Goal: Task Accomplishment & Management: Manage account settings

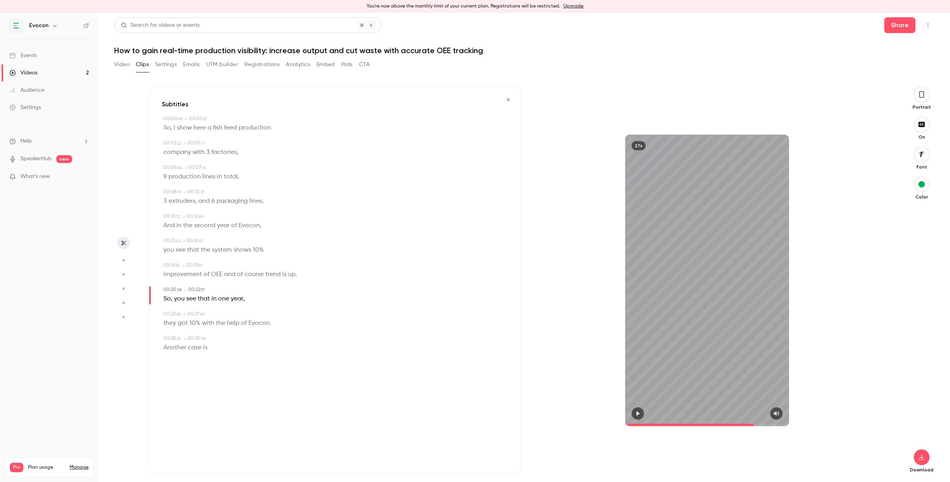
scroll to position [13, 0]
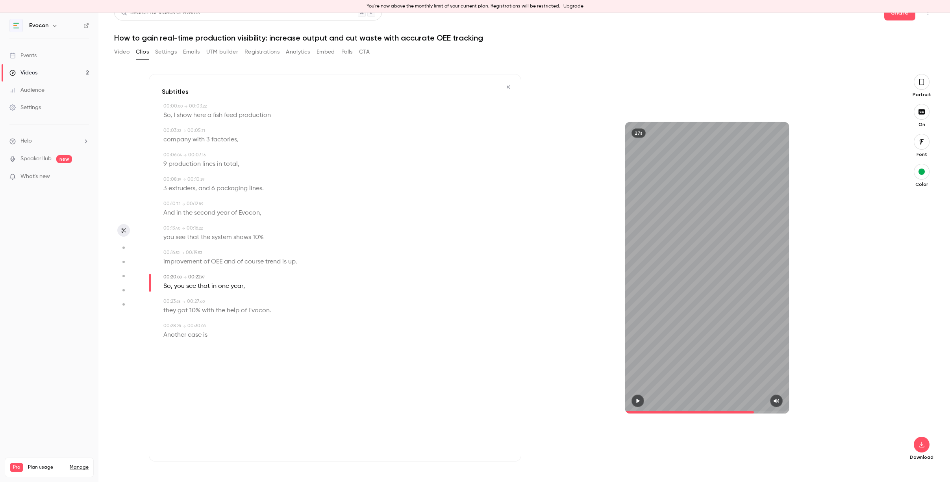
drag, startPoint x: 10, startPoint y: 459, endPoint x: 53, endPoint y: 458, distance: 43.3
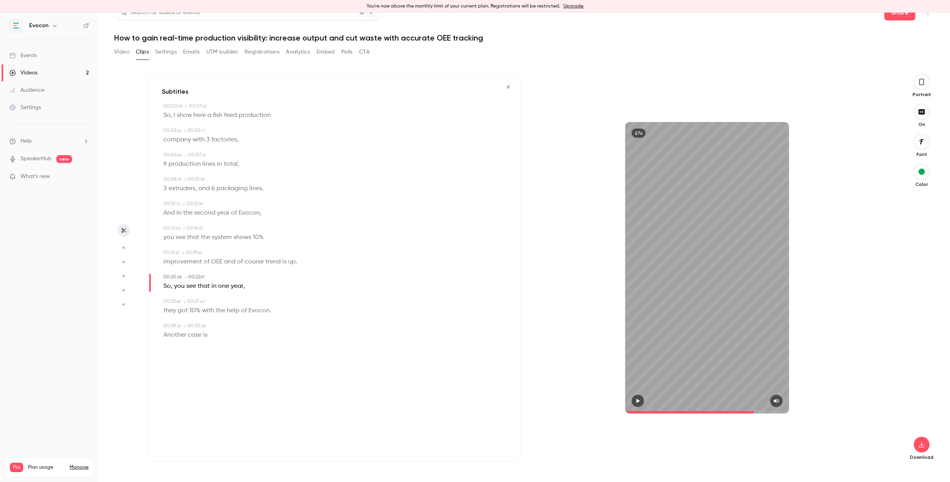
click at [78, 464] on link "Manage" at bounding box center [79, 467] width 19 height 6
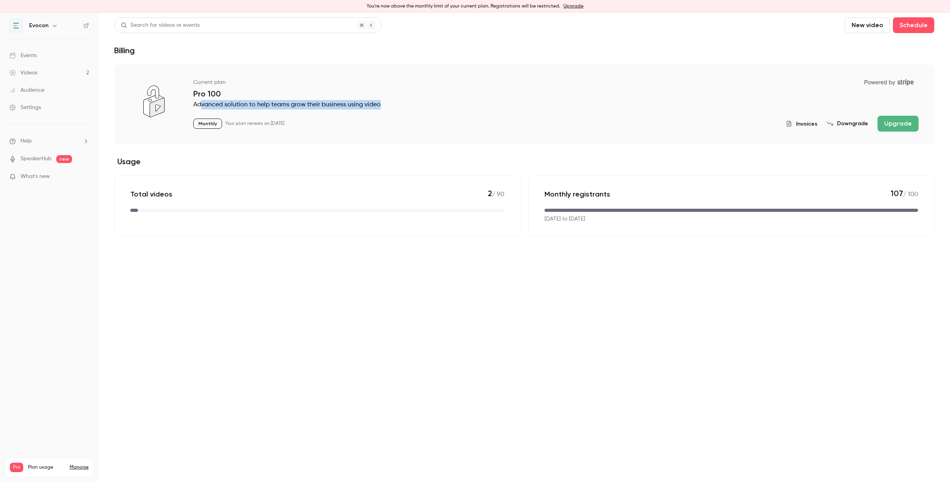
drag, startPoint x: 202, startPoint y: 104, endPoint x: 405, endPoint y: 102, distance: 203.6
click at [405, 102] on p "Advanced solution to help teams grow their business using video" at bounding box center [555, 104] width 725 height 9
drag, startPoint x: 251, startPoint y: 125, endPoint x: 400, endPoint y: 112, distance: 149.8
click at [400, 112] on div "Current plan Powered by Stripe Pro 100 Advanced solution to help teams grow the…" at bounding box center [555, 104] width 725 height 56
click at [259, 136] on div "Current plan Powered by Stripe Pro 100 Advanced solution to help teams grow the…" at bounding box center [524, 105] width 820 height 80
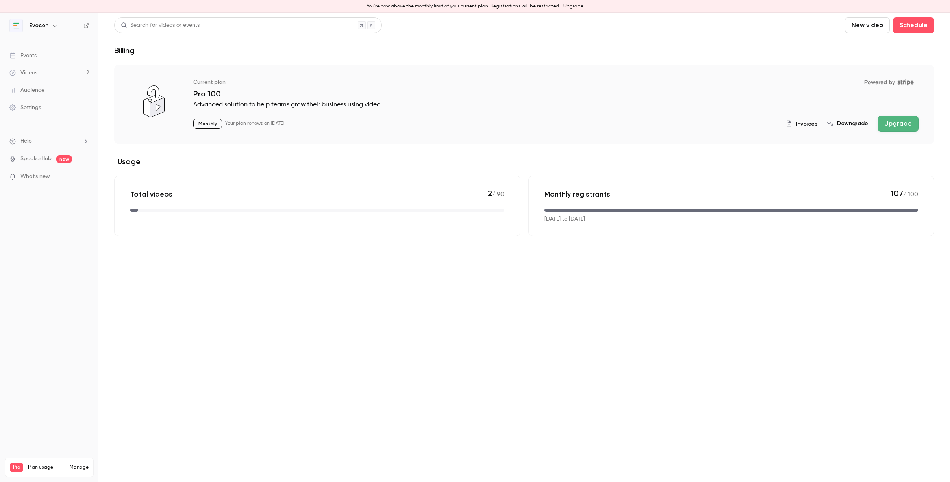
drag, startPoint x: 226, startPoint y: 126, endPoint x: 302, endPoint y: 121, distance: 75.7
click at [284, 121] on p "Your plan renews on [DATE]" at bounding box center [254, 123] width 59 height 6
click at [218, 115] on div "Current plan Powered by Stripe Pro 100 Advanced solution to help teams grow the…" at bounding box center [555, 104] width 725 height 56
drag, startPoint x: 226, startPoint y: 124, endPoint x: 326, endPoint y: 123, distance: 100.4
click at [326, 123] on div "Monthly Your plan renews on [DATE] Invoices Downgrade Upgrade" at bounding box center [555, 124] width 725 height 16
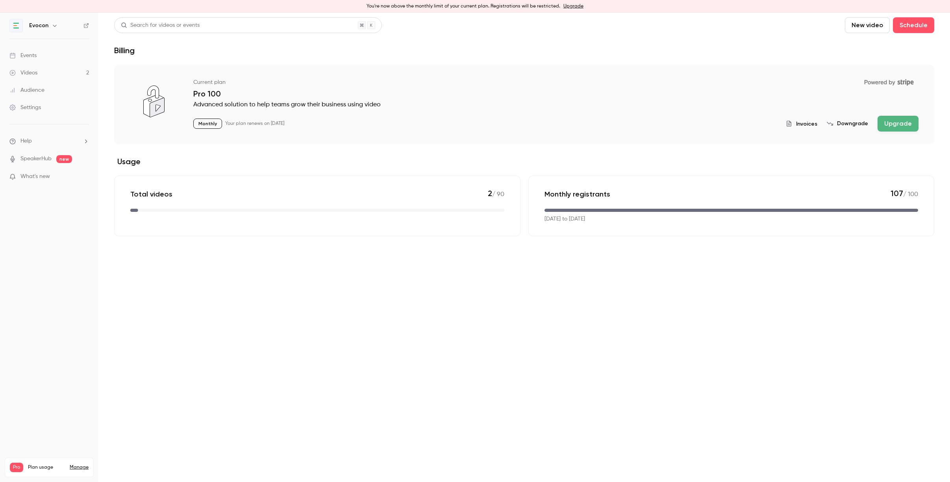
click at [54, 55] on link "Events" at bounding box center [49, 55] width 98 height 17
